Goal: Find specific page/section: Find specific page/section

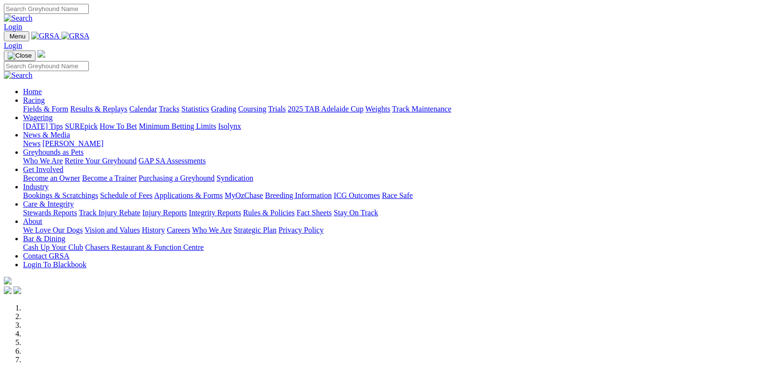
click at [44, 105] on link "Fields & Form" at bounding box center [45, 109] width 45 height 8
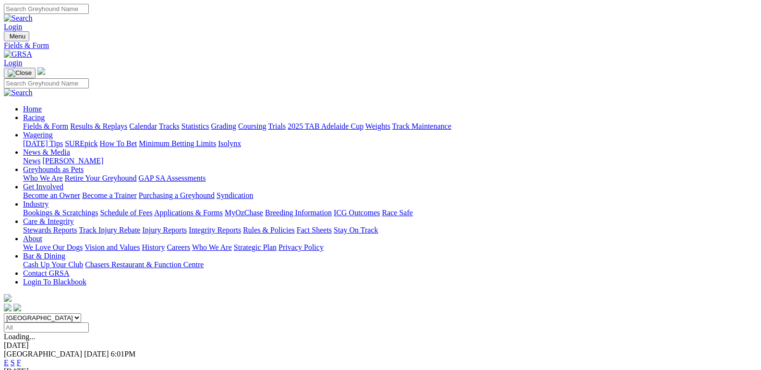
scroll to position [144, 0]
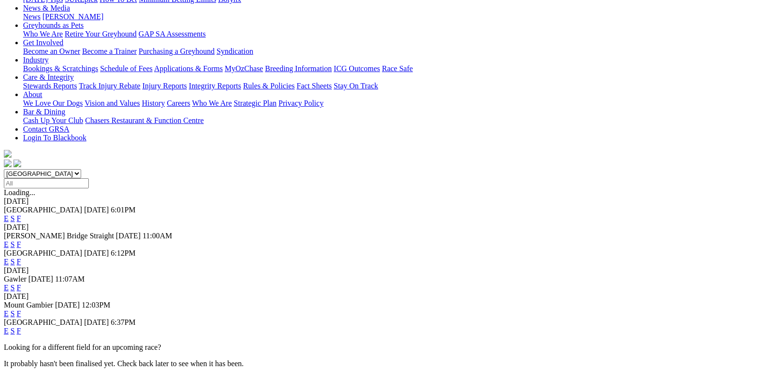
click at [21, 309] on link "F" at bounding box center [19, 313] width 4 height 8
